Goal: Task Accomplishment & Management: Manage account settings

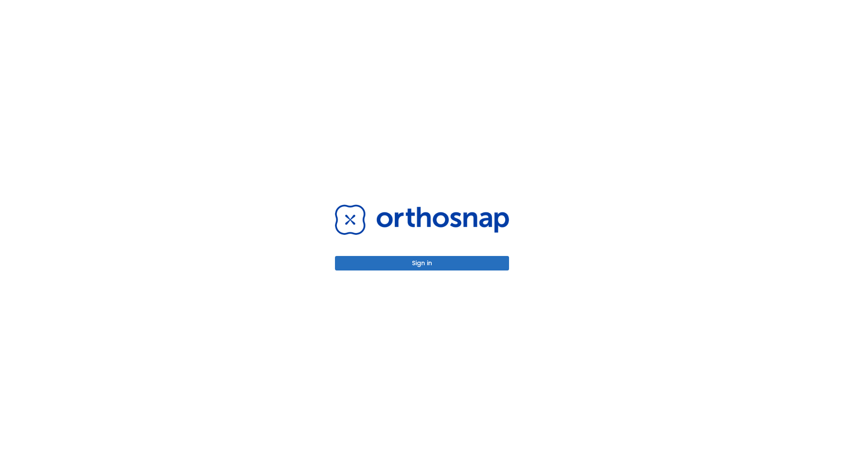
click at [422, 263] on button "Sign in" at bounding box center [422, 263] width 174 height 14
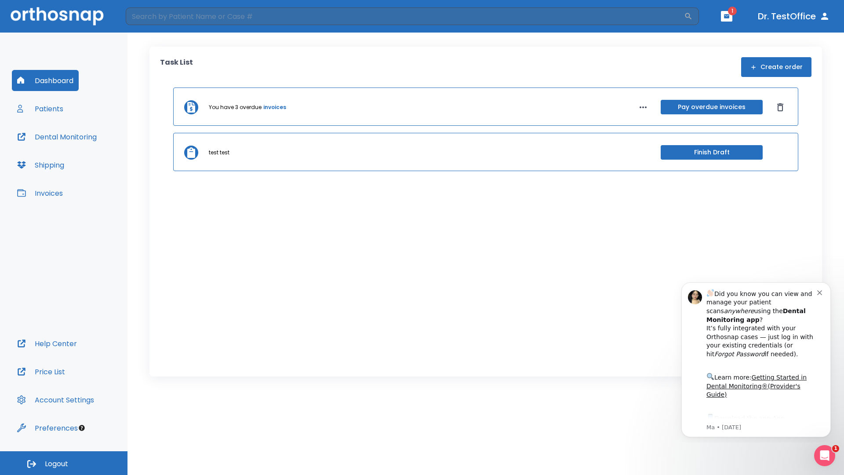
click at [64, 463] on span "Logout" at bounding box center [56, 464] width 23 height 10
